Goal: Check status: Check status

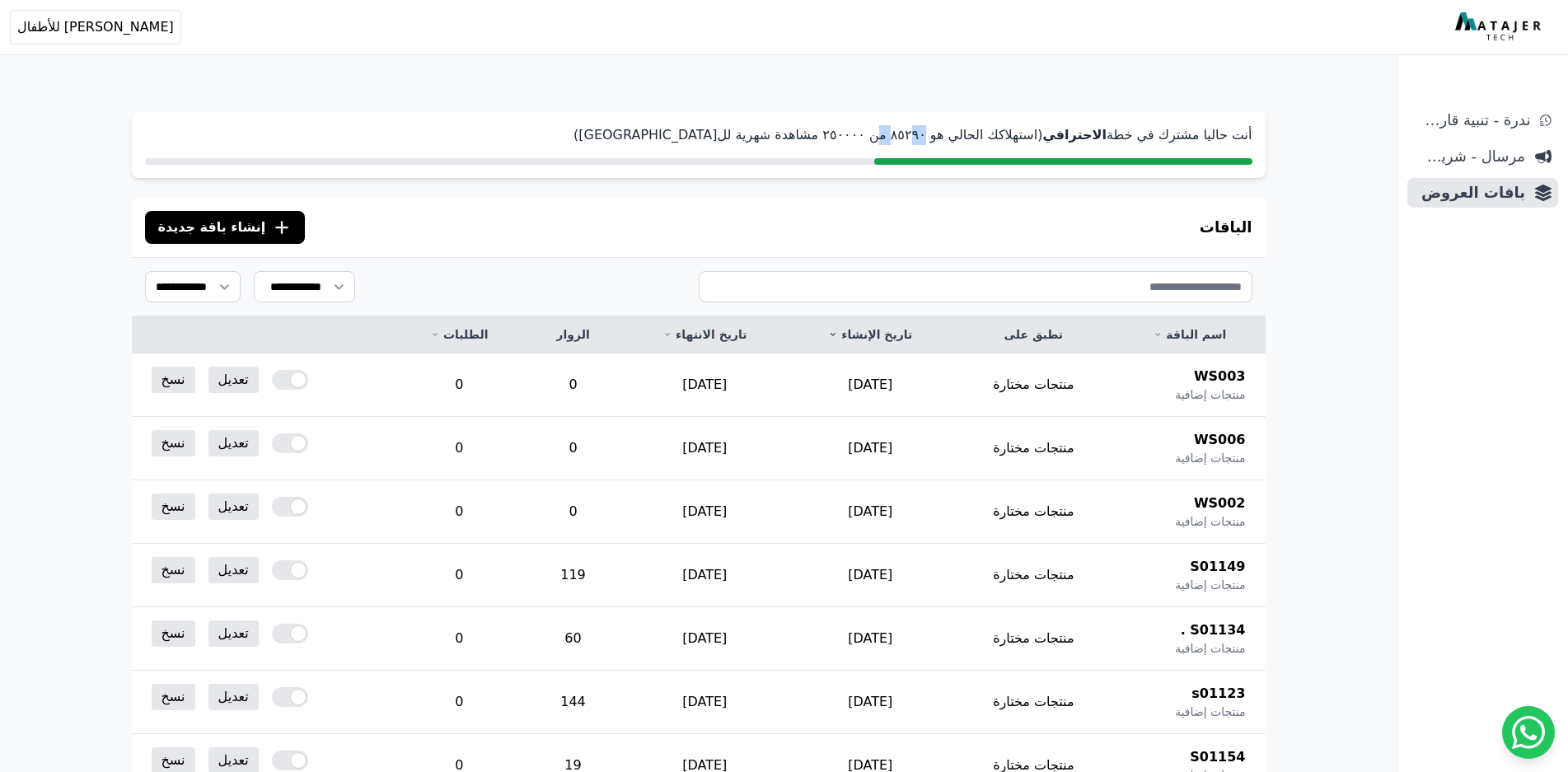
drag, startPoint x: 967, startPoint y: 134, endPoint x: 951, endPoint y: 136, distance: 16.1
click at [951, 136] on p "أنت حاليا مشترك في خطة الاحترافي (استهلاكك الحالي هو ٨٥٢٩۰ من ٢٥۰۰۰۰ مشاهدة شهر…" at bounding box center [698, 135] width 1107 height 20
click at [951, 137] on p "أنت حاليا مشترك في خطة الاحترافي (استهلاكك الحالي هو ٨٥٢٩۰ من ٢٥۰۰۰۰ مشاهدة شهر…" at bounding box center [698, 135] width 1107 height 20
click at [988, 131] on p "أنت حاليا مشترك في خطة الاحترافي (استهلاكك الحالي هو ٨٥٢٩۰ من ٢٥۰۰۰۰ مشاهدة شهر…" at bounding box center [698, 135] width 1107 height 20
drag, startPoint x: 988, startPoint y: 134, endPoint x: 953, endPoint y: 139, distance: 35.4
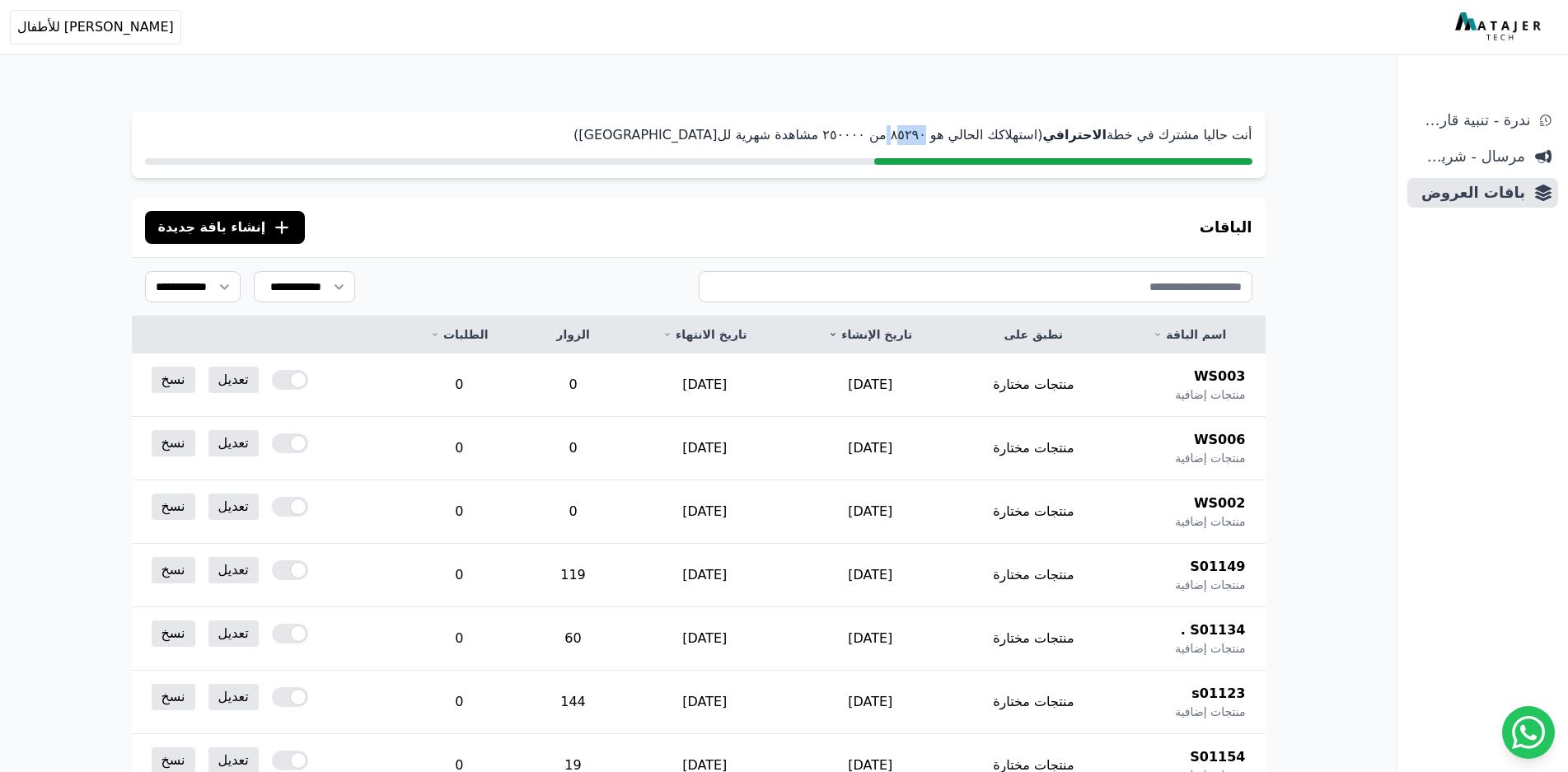
click at [953, 139] on p "أنت حاليا مشترك في خطة الاحترافي (استهلاكك الحالي هو ٨٥٢٩۰ من ٢٥۰۰۰۰ مشاهدة شهر…" at bounding box center [698, 135] width 1107 height 20
drag, startPoint x: 589, startPoint y: 575, endPoint x: 569, endPoint y: 574, distance: 20.0
click at [569, 574] on td "119" at bounding box center [573, 575] width 98 height 64
click at [572, 574] on td "119" at bounding box center [573, 575] width 98 height 64
click at [589, 572] on td "119" at bounding box center [573, 575] width 98 height 64
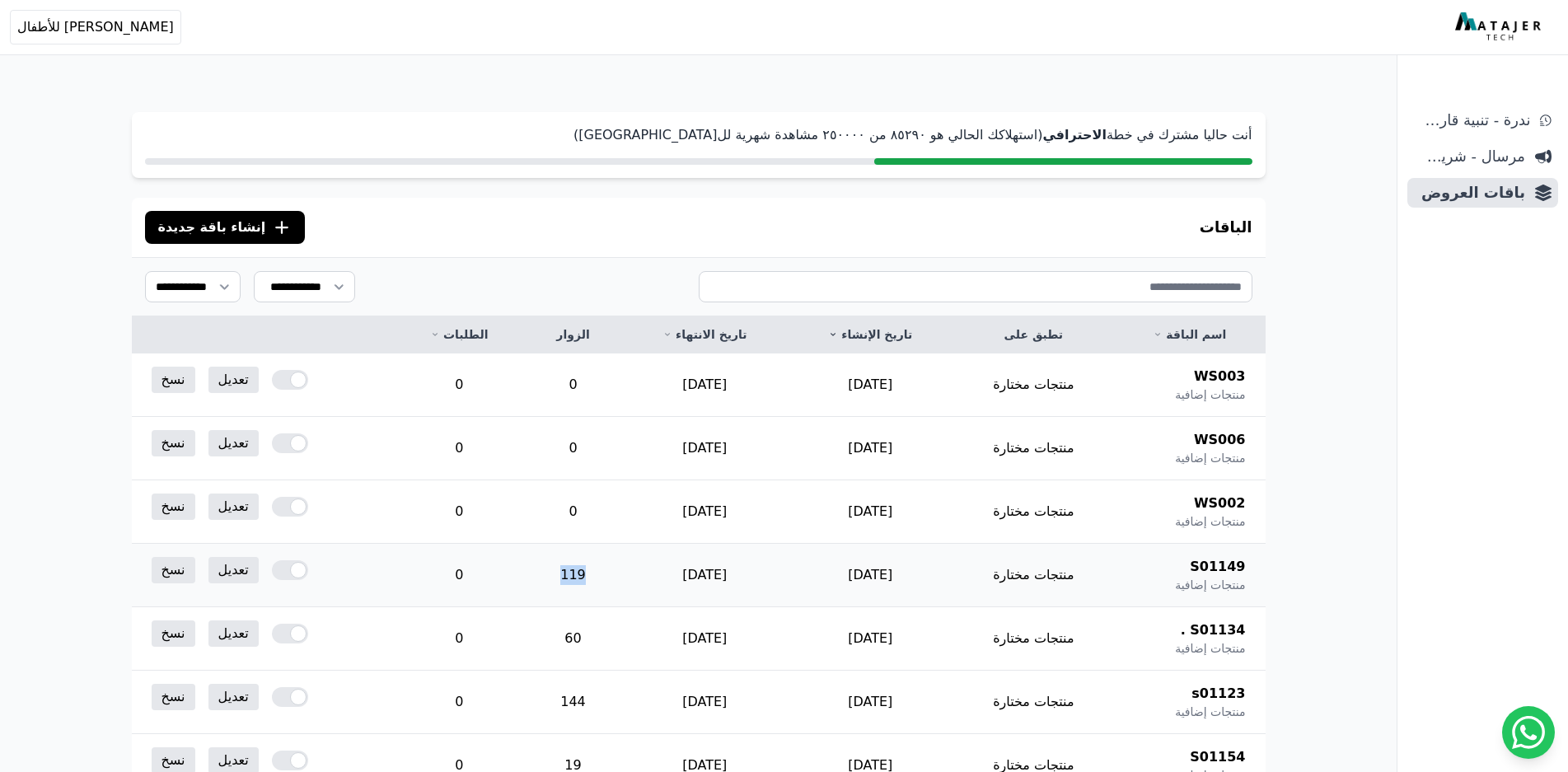
click at [589, 572] on td "119" at bounding box center [573, 575] width 98 height 64
click at [583, 512] on td "0" at bounding box center [573, 512] width 98 height 64
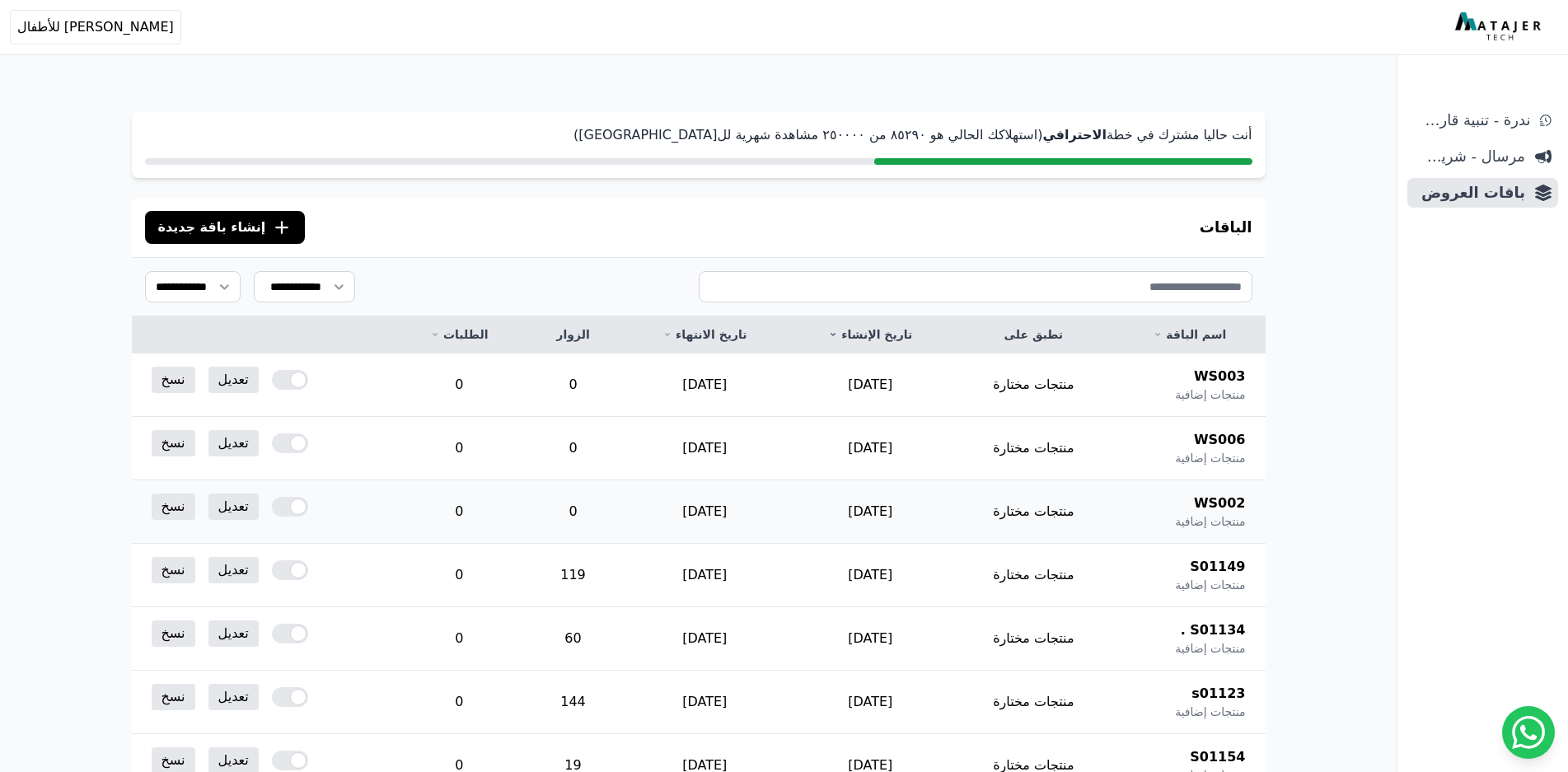
click at [583, 512] on td "0" at bounding box center [573, 512] width 98 height 64
click at [585, 638] on td "60" at bounding box center [573, 638] width 98 height 64
click at [588, 702] on td "144" at bounding box center [573, 702] width 98 height 64
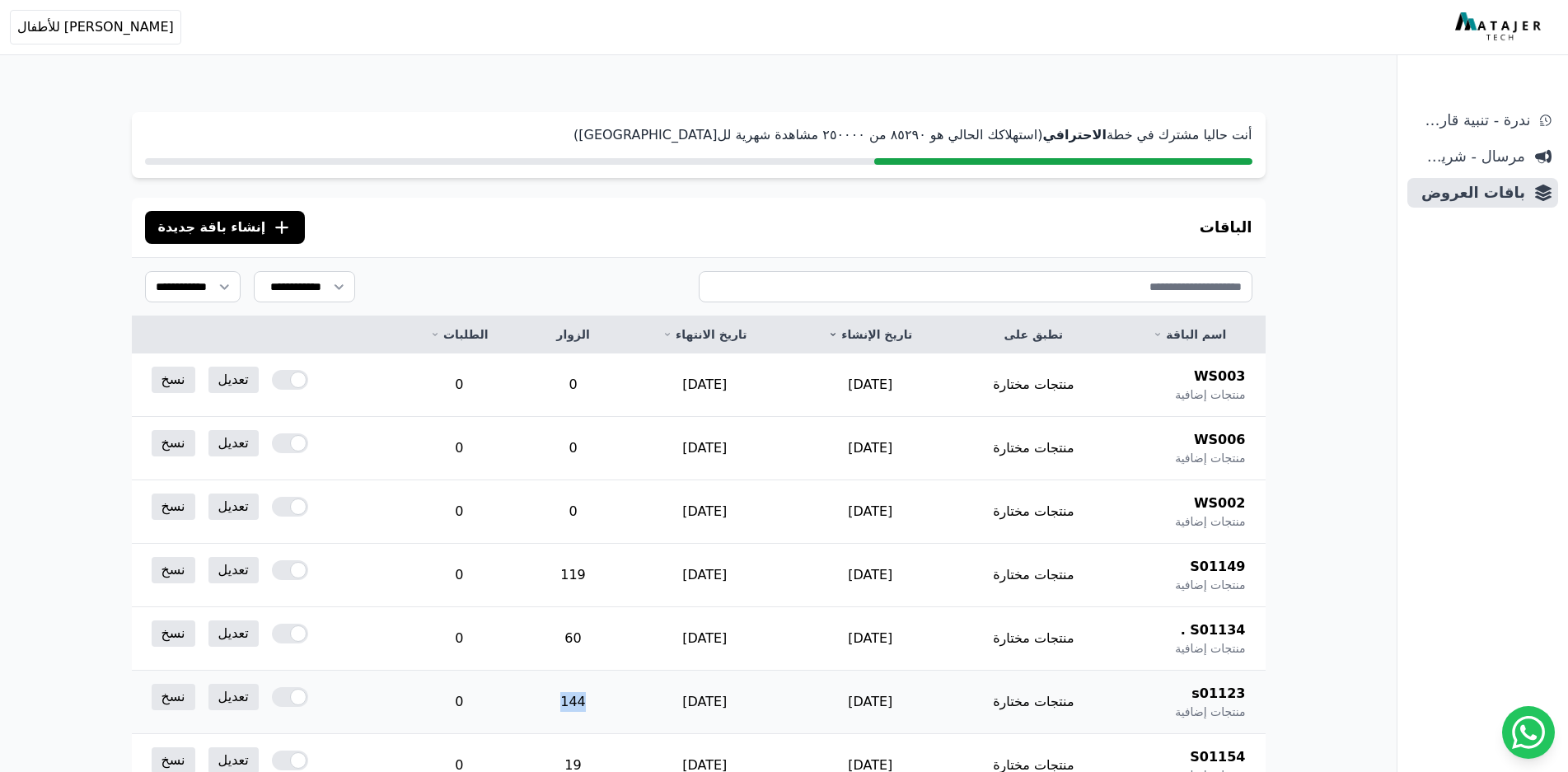
click at [588, 701] on td "144" at bounding box center [573, 702] width 98 height 64
click at [585, 762] on td "19" at bounding box center [573, 765] width 98 height 64
click at [590, 572] on td "119" at bounding box center [573, 575] width 98 height 64
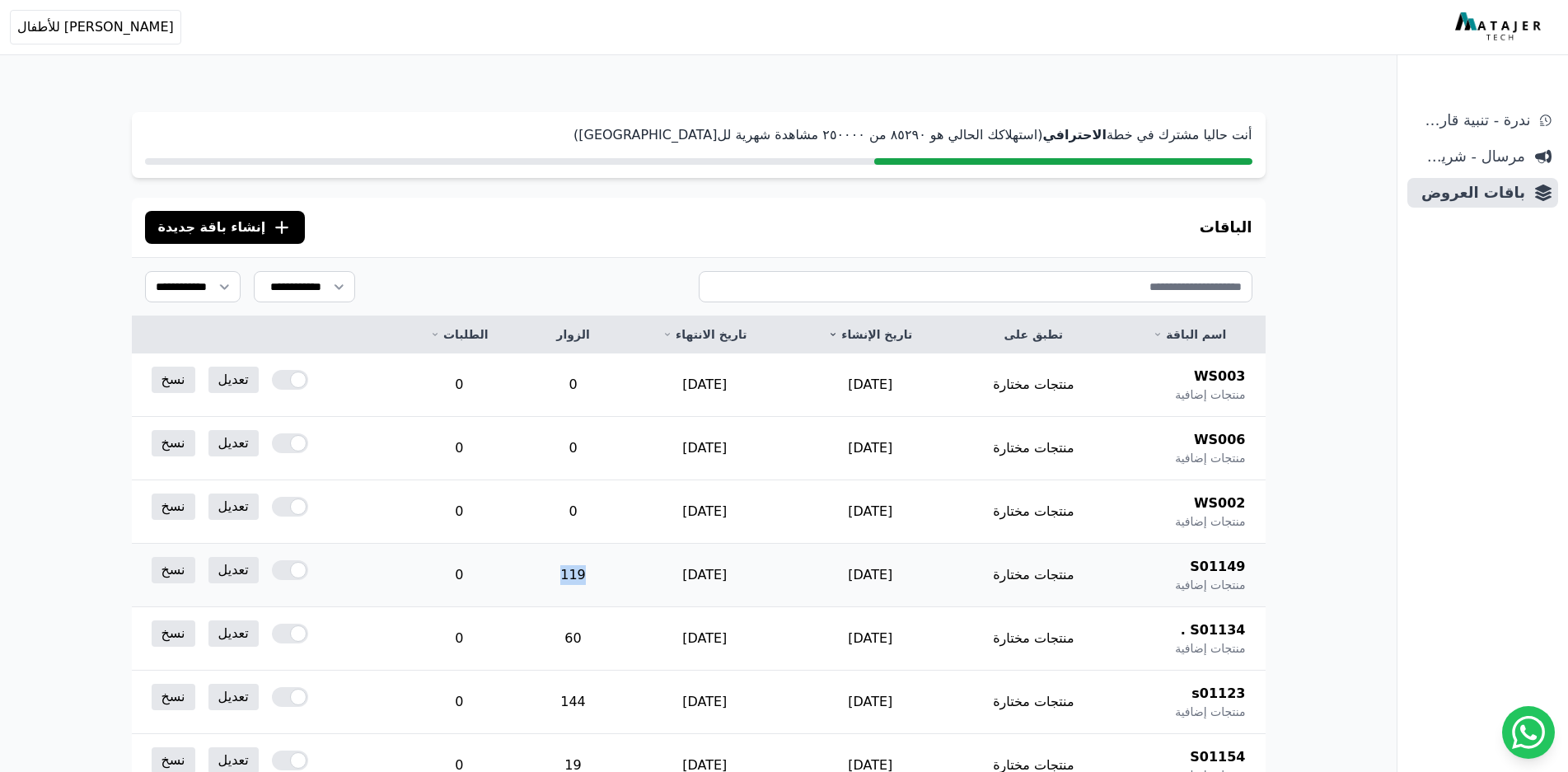
click at [590, 572] on td "119" at bounding box center [573, 575] width 98 height 64
click at [585, 515] on td "0" at bounding box center [573, 512] width 98 height 64
click at [589, 636] on td "60" at bounding box center [573, 638] width 98 height 64
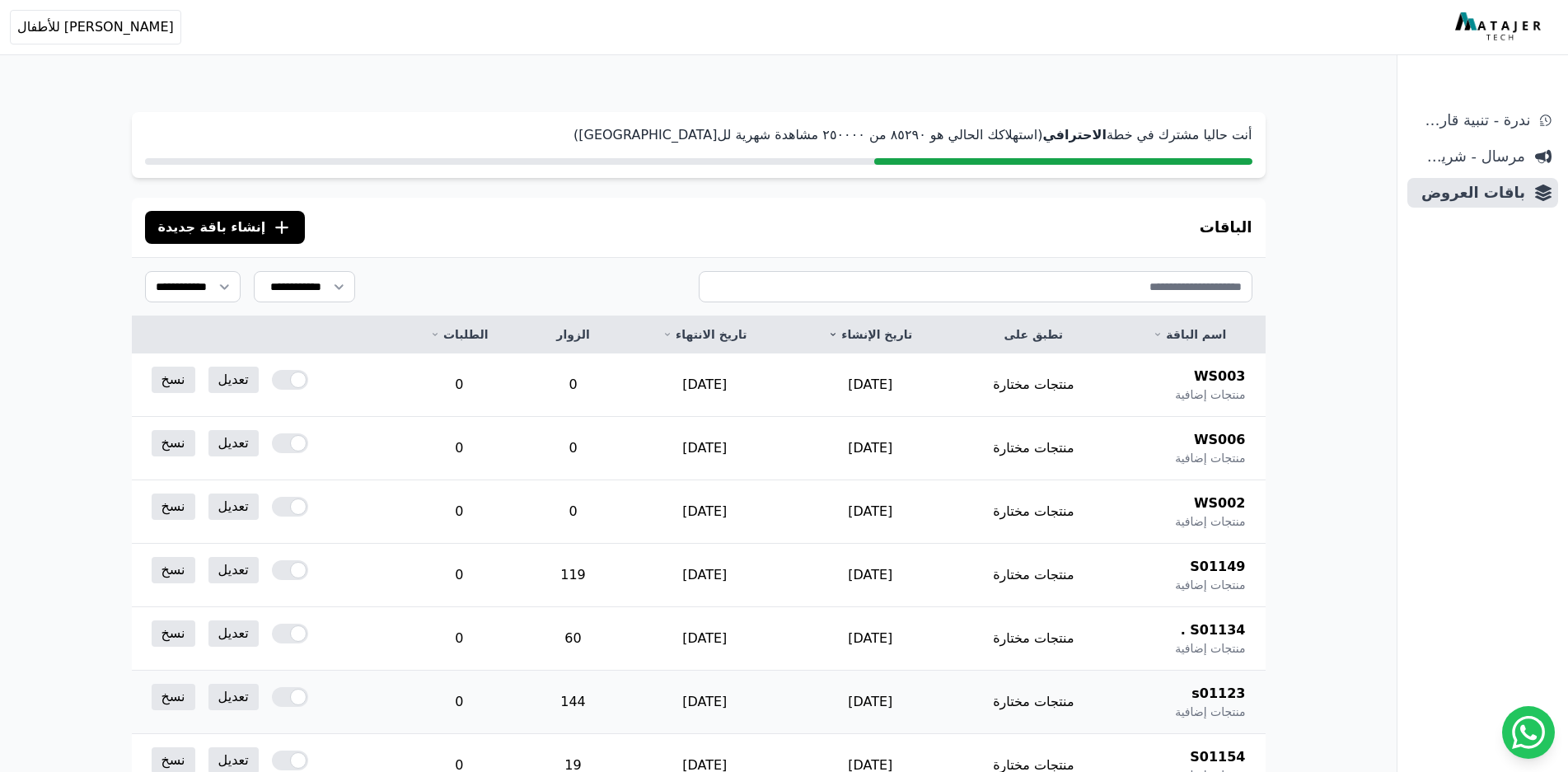
click at [584, 702] on td "144" at bounding box center [573, 702] width 98 height 64
